Goal: Task Accomplishment & Management: Manage account settings

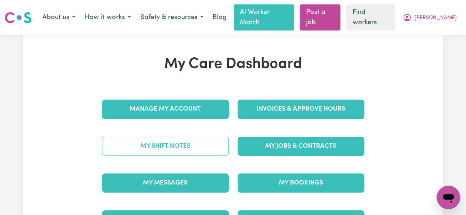
click at [164, 139] on link "My Shift Notes" at bounding box center [165, 146] width 127 height 19
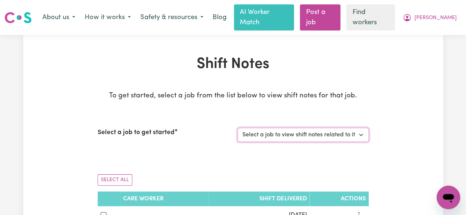
click at [362, 128] on select "Select a job to view shift notes related to it... [DEMOGRAPHIC_DATA] Support Wo…" at bounding box center [303, 135] width 131 height 14
select select "14679"
click at [238, 128] on select "Select a job to view shift notes related to it... [DEMOGRAPHIC_DATA] Support Wo…" at bounding box center [303, 135] width 131 height 14
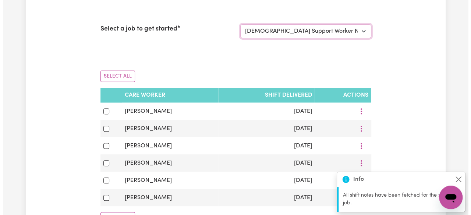
scroll to position [113, 0]
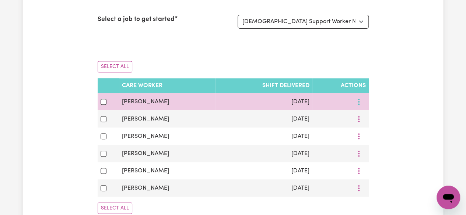
click at [359, 96] on button "More options" at bounding box center [359, 101] width 14 height 11
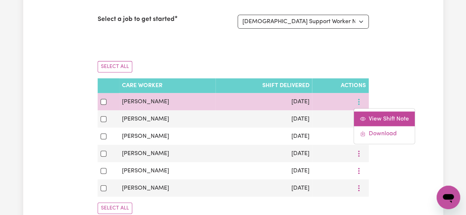
click at [382, 116] on span "View Shift Note" at bounding box center [389, 119] width 40 height 6
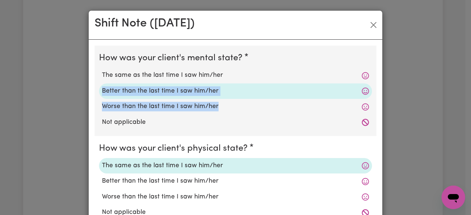
drag, startPoint x: 465, startPoint y: 41, endPoint x: 471, endPoint y: 106, distance: 65.1
click at [466, 106] on div "Shift Note ( [DATE] ) How was your client's mental state? The same as the last …" at bounding box center [235, 107] width 471 height 215
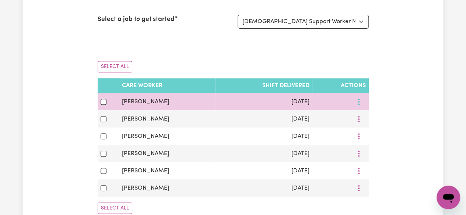
click at [358, 98] on icon "More options" at bounding box center [358, 101] width 7 height 7
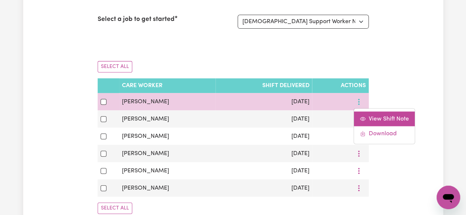
click at [378, 116] on span "View Shift Note" at bounding box center [389, 119] width 40 height 6
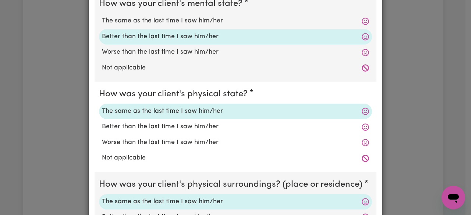
scroll to position [0, 0]
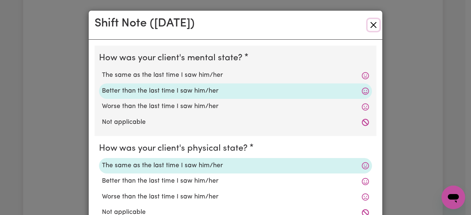
click at [368, 24] on button "Close" at bounding box center [374, 25] width 12 height 12
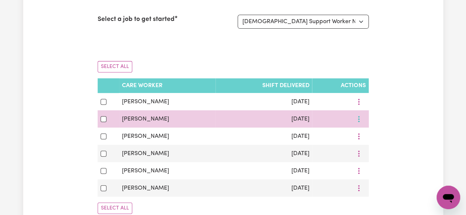
click at [363, 108] on button "More options" at bounding box center [359, 101] width 14 height 11
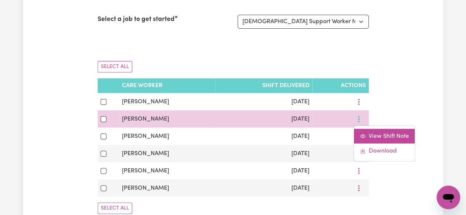
click at [378, 133] on span "View Shift Note" at bounding box center [389, 136] width 40 height 6
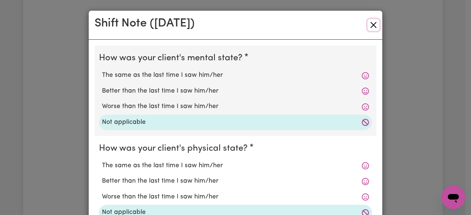
click at [371, 22] on button "Close" at bounding box center [374, 25] width 12 height 12
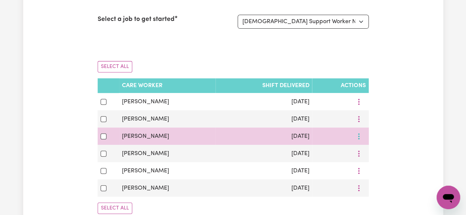
click at [353, 108] on button "More options" at bounding box center [359, 101] width 14 height 11
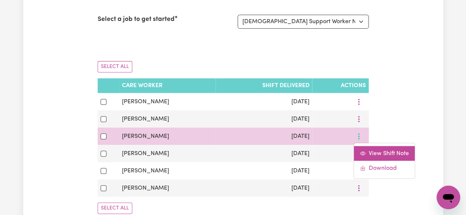
click at [375, 146] on link "View Shift Note" at bounding box center [384, 153] width 61 height 15
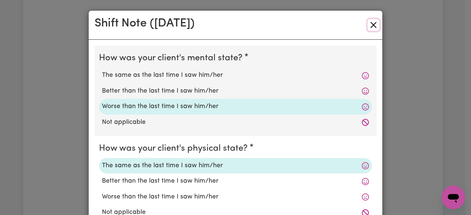
click at [370, 22] on button "Close" at bounding box center [374, 25] width 12 height 12
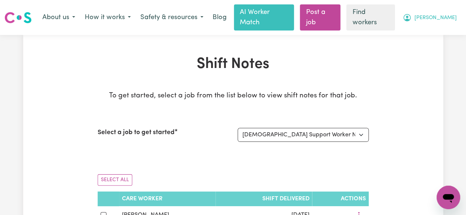
click at [445, 14] on span "[PERSON_NAME]" at bounding box center [435, 18] width 42 height 8
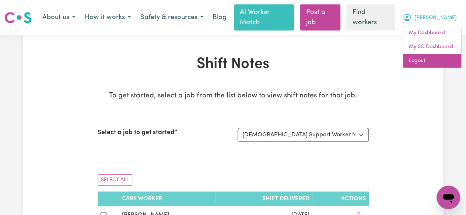
click at [433, 56] on link "Logout" at bounding box center [432, 61] width 58 height 14
